Goal: Contribute content: Add original content to the website for others to see

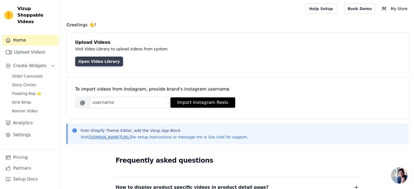
click at [103, 60] on link "Open Video Library" at bounding box center [99, 62] width 48 height 10
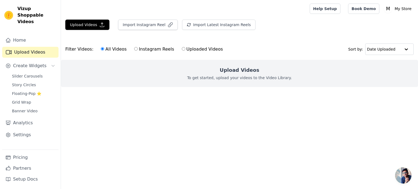
click at [236, 76] on p "To get started, upload your videos to the Video Library." at bounding box center [239, 77] width 105 height 5
click at [87, 24] on button "Upload Videos" at bounding box center [87, 25] width 44 height 10
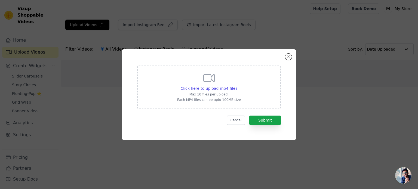
click at [225, 92] on p "Max 10 files per upload." at bounding box center [209, 94] width 64 height 4
click at [237, 86] on input "Click here to upload mp4 files Max 10 files per upload. Each MP4 files can be u…" at bounding box center [237, 85] width 0 height 0
type input "C:\fakepath\2.mp4"
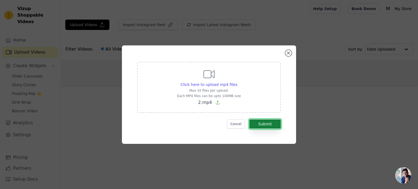
click at [270, 125] on button "Submit" at bounding box center [265, 123] width 32 height 9
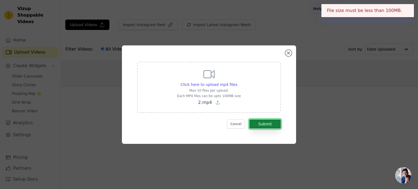
click at [270, 124] on button "Submit" at bounding box center [265, 123] width 32 height 9
click at [287, 53] on button "Close modal" at bounding box center [288, 53] width 7 height 7
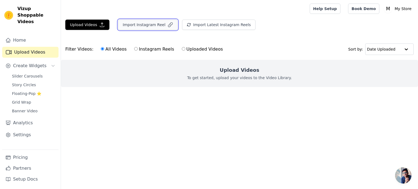
click at [141, 25] on button "Import Instagram Reel" at bounding box center [148, 25] width 60 height 10
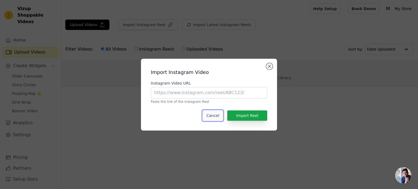
click at [215, 115] on button "Cancel" at bounding box center [213, 115] width 20 height 10
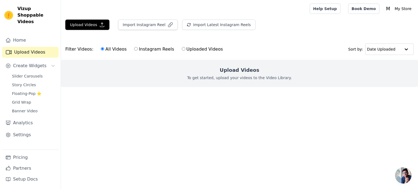
click at [135, 47] on label "Instagram Reels" at bounding box center [154, 49] width 40 height 7
click at [135, 47] on input "Instagram Reels" at bounding box center [136, 49] width 4 height 4
radio input "true"
click at [182, 49] on label "Uploaded Videos" at bounding box center [203, 49] width 42 height 7
click at [182, 49] on input "Uploaded Videos" at bounding box center [184, 49] width 4 height 4
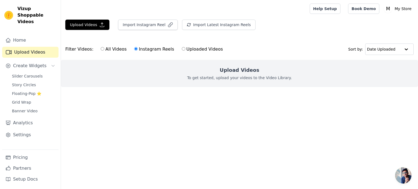
radio input "true"
click at [97, 21] on button "Upload Videos" at bounding box center [87, 25] width 44 height 10
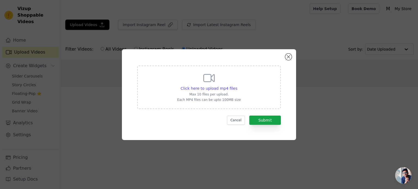
click at [227, 93] on p "Max 10 files per upload." at bounding box center [209, 94] width 64 height 4
click at [237, 86] on input "Click here to upload mp4 files Max 10 files per upload. Each MP4 files can be u…" at bounding box center [237, 85] width 0 height 0
type input "C:\fakepath\9.mp4"
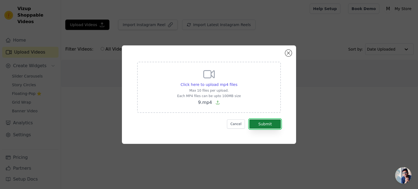
click at [259, 123] on button "Submit" at bounding box center [265, 123] width 32 height 9
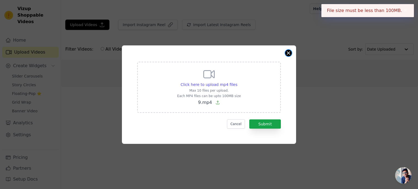
click at [288, 55] on button "Close modal" at bounding box center [288, 53] width 7 height 7
